Goal: Task Accomplishment & Management: Use online tool/utility

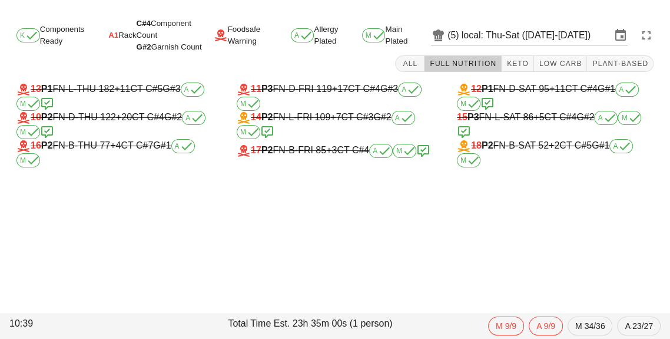
click at [537, 29] on input "local: Thu-Sat ([DATE]-[DATE])" at bounding box center [537, 35] width 150 height 19
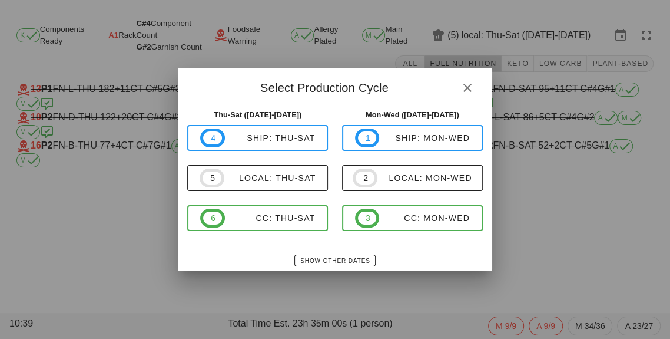
click at [568, 37] on div at bounding box center [335, 169] width 670 height 339
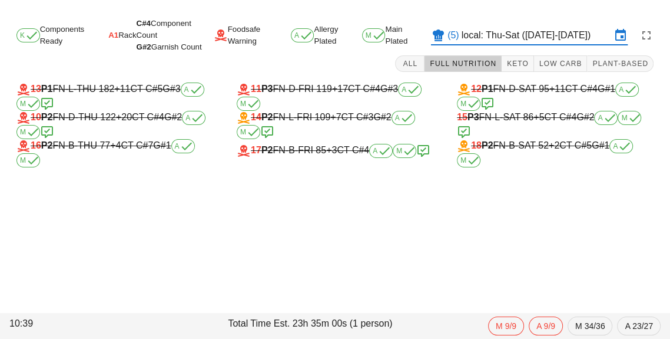
click at [544, 33] on input "local: Thu-Sat ([DATE]-[DATE])" at bounding box center [537, 35] width 150 height 19
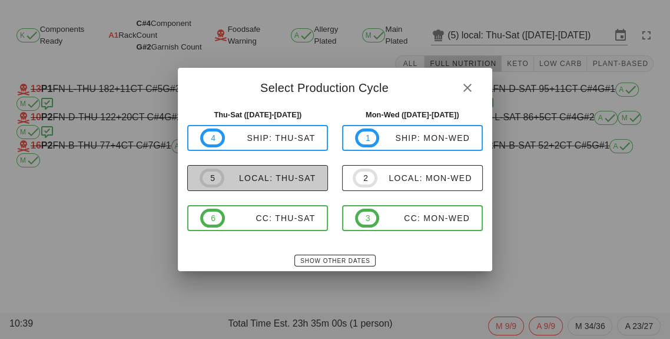
click at [283, 178] on div "local: Thu-Sat" at bounding box center [270, 177] width 92 height 9
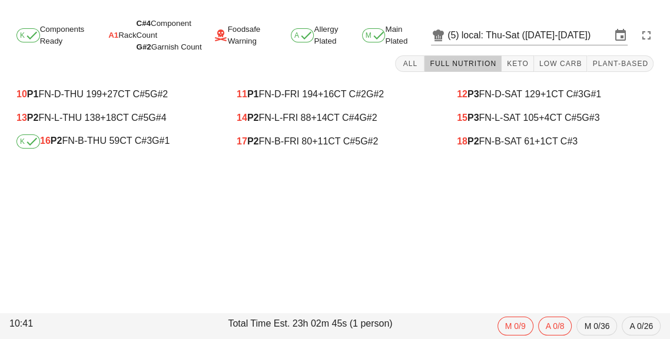
click at [84, 146] on div "K 16 P2 FN-B-THU 59 CT C#3 G#1" at bounding box center [114, 141] width 197 height 14
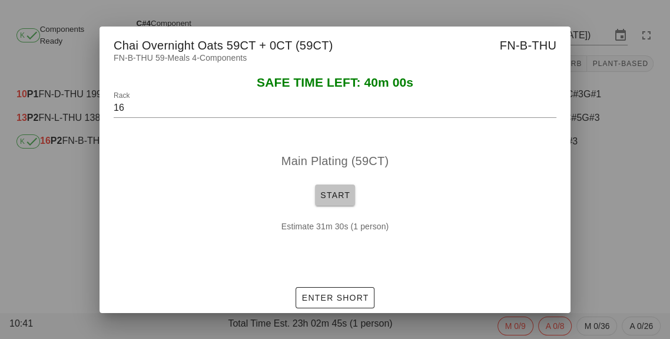
click at [335, 185] on button "Start" at bounding box center [335, 194] width 40 height 21
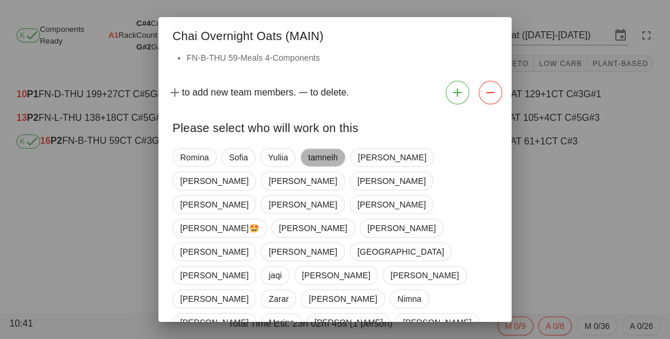
click at [325, 160] on span "tamneih" at bounding box center [323, 157] width 30 height 18
click at [358, 243] on span "[GEOGRAPHIC_DATA]" at bounding box center [401, 252] width 87 height 18
click at [490, 320] on div "Romina [PERSON_NAME] tamneih [PERSON_NAME] [PERSON_NAME] [PERSON_NAME] [PERSON_…" at bounding box center [335, 310] width 325 height 335
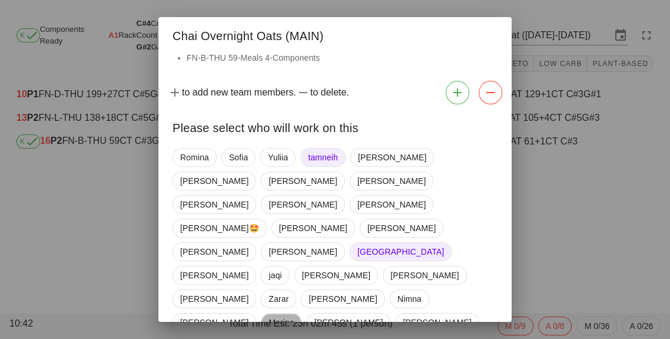
click at [294, 313] on span "Marina" at bounding box center [281, 322] width 25 height 18
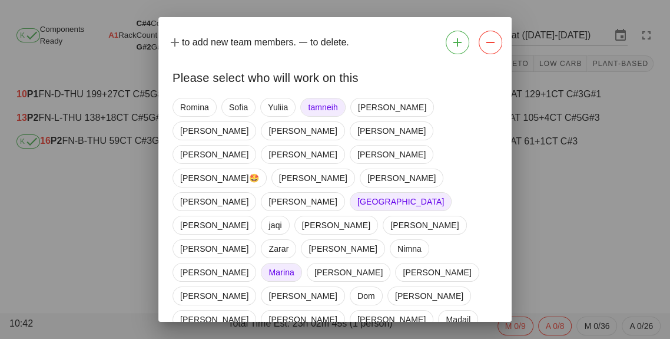
scroll to position [5, 0]
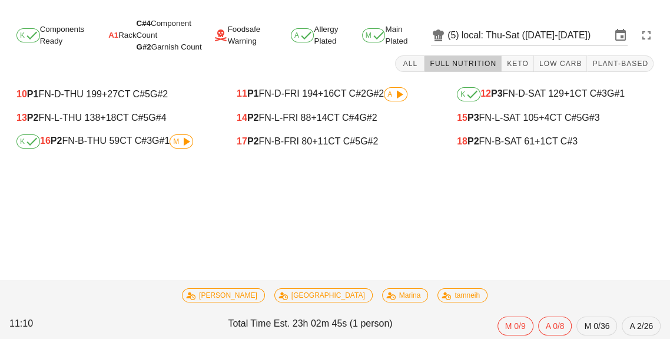
click at [189, 131] on div "K 16 P2 FN-B-THU 59 CT C#3 G#1 M" at bounding box center [115, 142] width 216 height 24
click at [184, 137] on icon at bounding box center [186, 141] width 14 height 14
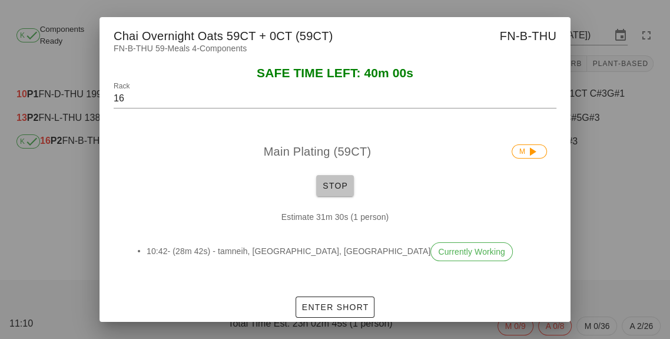
click at [330, 196] on button "Stop" at bounding box center [335, 185] width 38 height 21
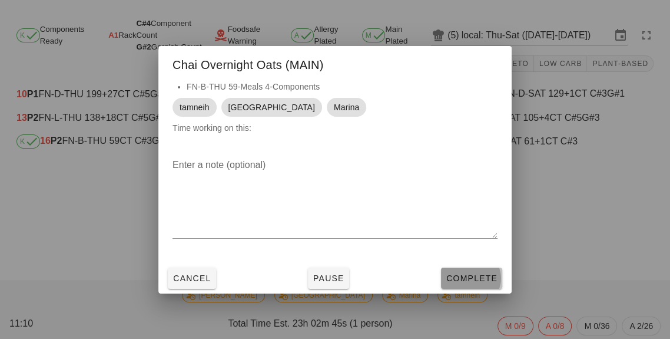
click at [484, 289] on button "Complete" at bounding box center [471, 277] width 61 height 21
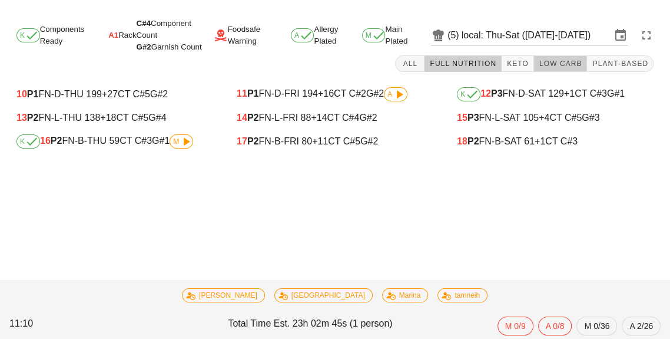
click at [570, 69] on button "Low Carb" at bounding box center [561, 63] width 54 height 16
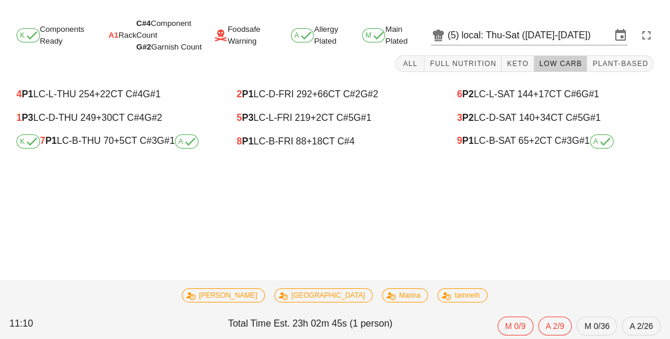
click at [184, 146] on icon at bounding box center [190, 141] width 14 height 14
type input "7"
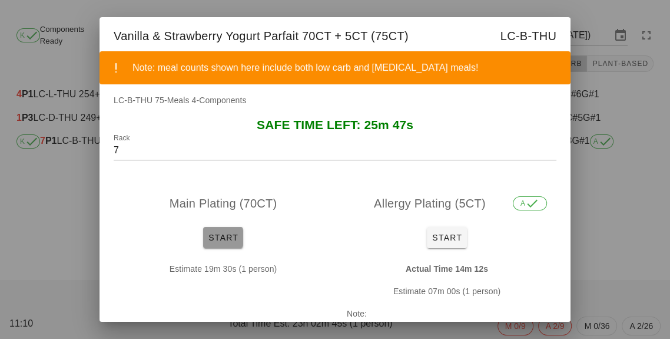
click at [217, 247] on button "Start" at bounding box center [223, 237] width 40 height 21
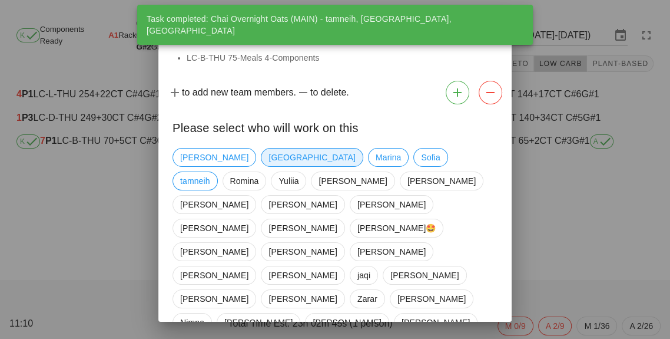
click at [269, 166] on span "[GEOGRAPHIC_DATA]" at bounding box center [312, 157] width 87 height 18
click at [210, 172] on span "tamneih" at bounding box center [195, 181] width 30 height 18
